Goal: Task Accomplishment & Management: Manage account settings

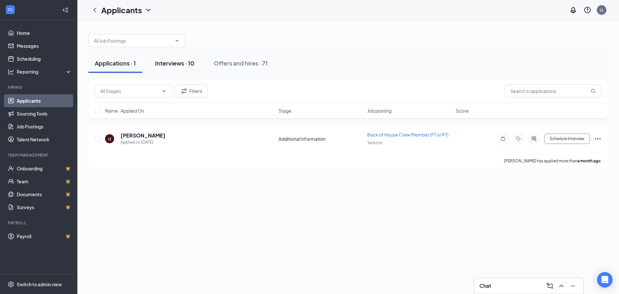
click at [170, 67] on div "Interviews · 10" at bounding box center [174, 63] width 39 height 8
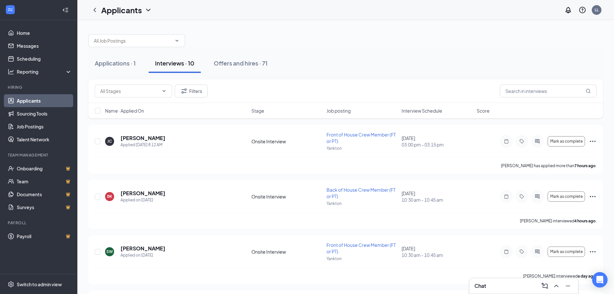
click at [433, 111] on span "Interview Schedule" at bounding box center [422, 110] width 41 height 6
click at [593, 141] on icon "Ellipses" at bounding box center [593, 141] width 6 height 1
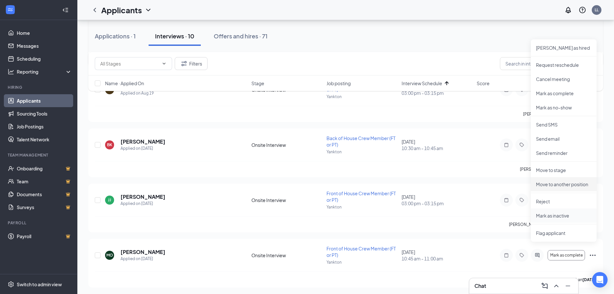
scroll to position [129, 0]
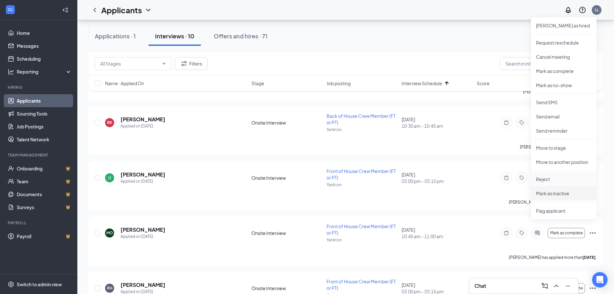
click at [554, 182] on p "Reject" at bounding box center [563, 179] width 55 height 6
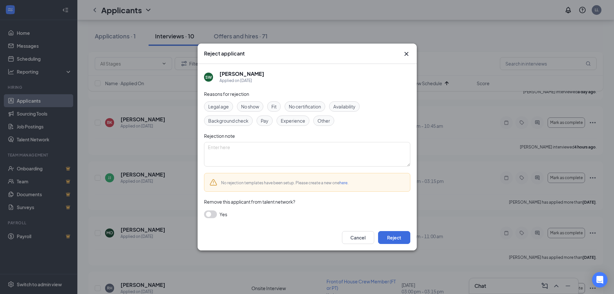
click at [324, 125] on div "Other" at bounding box center [324, 120] width 21 height 10
click at [405, 233] on button "Reject" at bounding box center [394, 237] width 32 height 13
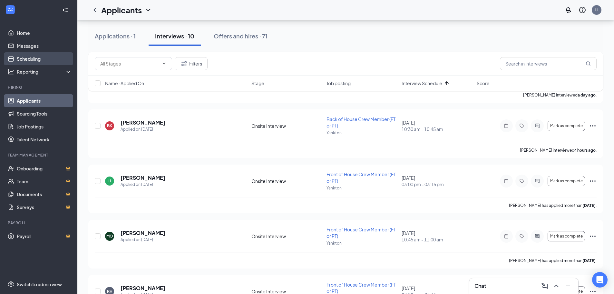
click at [18, 55] on link "Scheduling" at bounding box center [44, 58] width 55 height 13
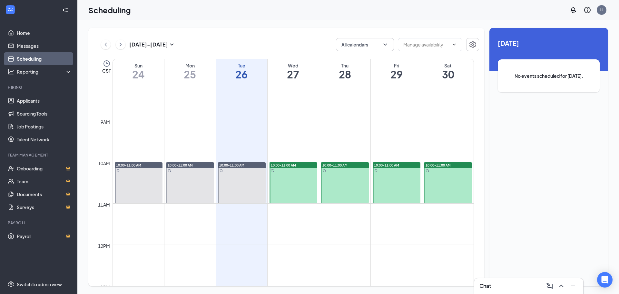
scroll to position [349, 0]
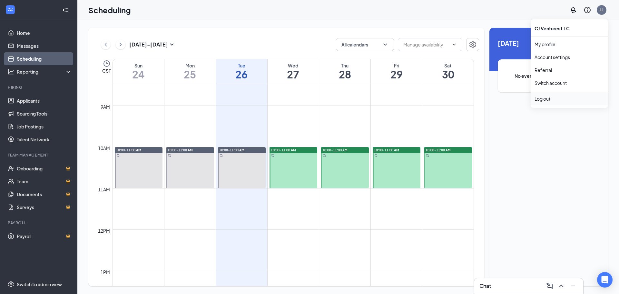
click at [545, 97] on div "Log out" at bounding box center [570, 98] width 70 height 6
